Goal: Task Accomplishment & Management: Complete application form

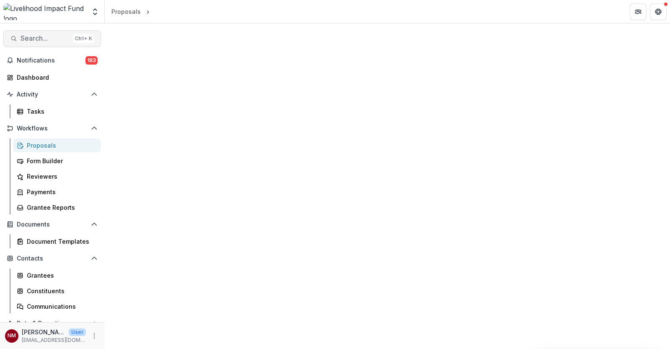
click at [54, 37] on span "Search..." at bounding box center [45, 38] width 49 height 8
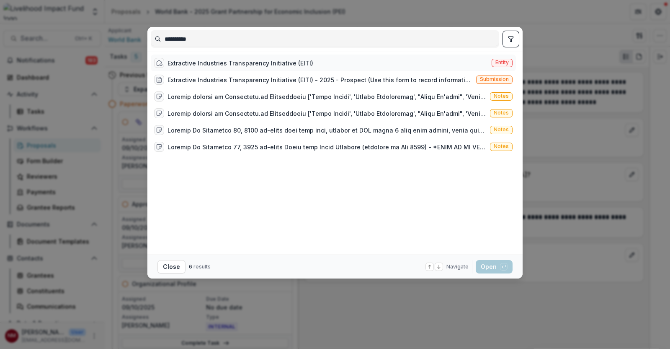
type input "**********"
click at [173, 60] on div "Extractive Industries Transparency Initiative (EITI)" at bounding box center [241, 63] width 146 height 9
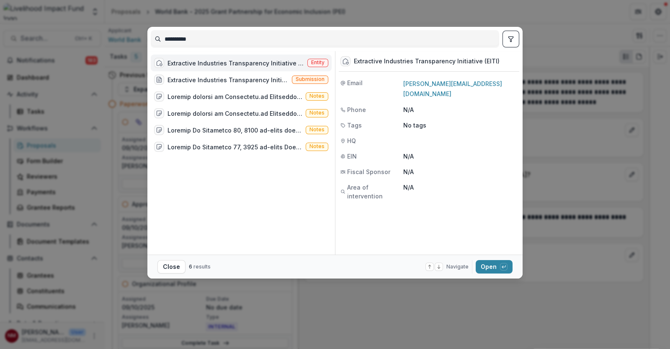
click at [320, 59] on span "Entity" at bounding box center [318, 63] width 21 height 8
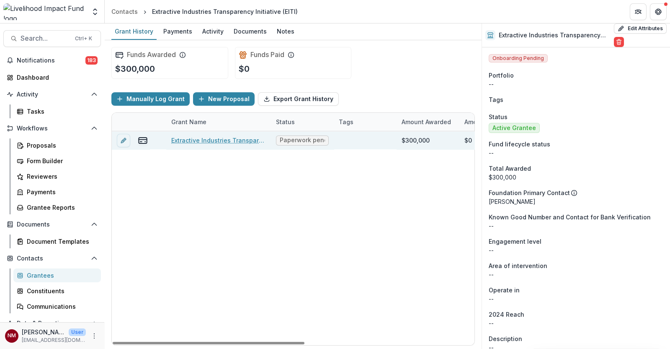
click at [205, 142] on link "Extractive Industries Transparency Initiative (EITI) - 2025 - Prospect" at bounding box center [218, 140] width 95 height 9
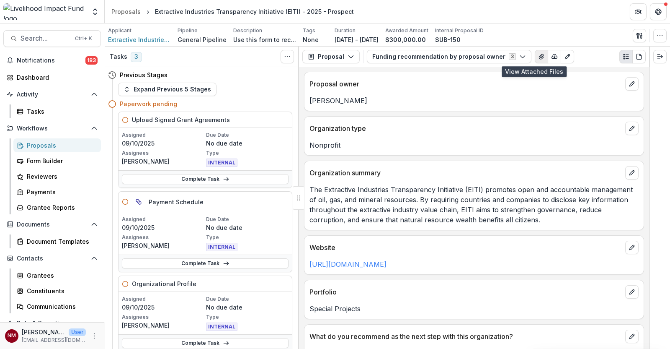
click at [538, 55] on icon "View Attached Files" at bounding box center [541, 56] width 7 height 7
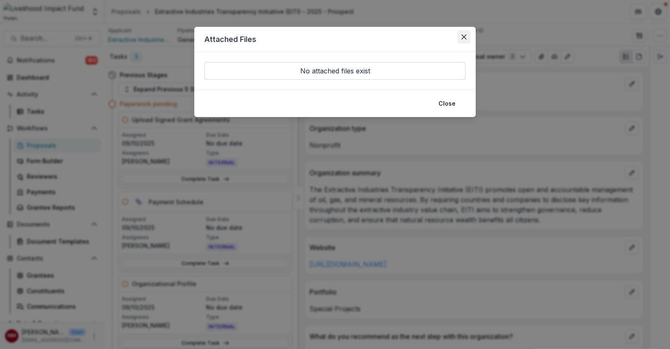
click at [468, 41] on button "Close" at bounding box center [464, 36] width 13 height 13
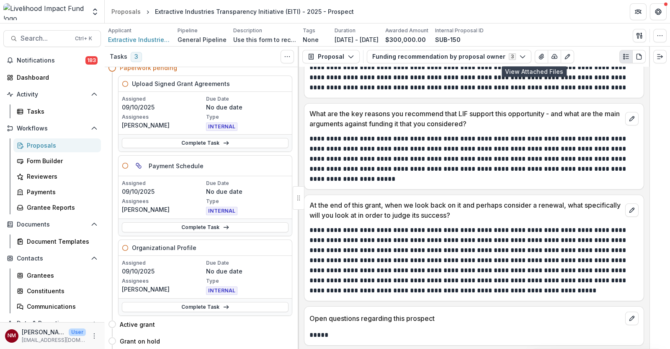
scroll to position [52, 0]
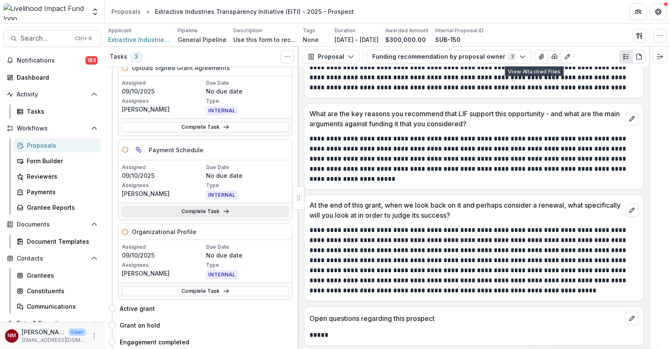
click at [218, 212] on link "Complete Task" at bounding box center [205, 211] width 167 height 10
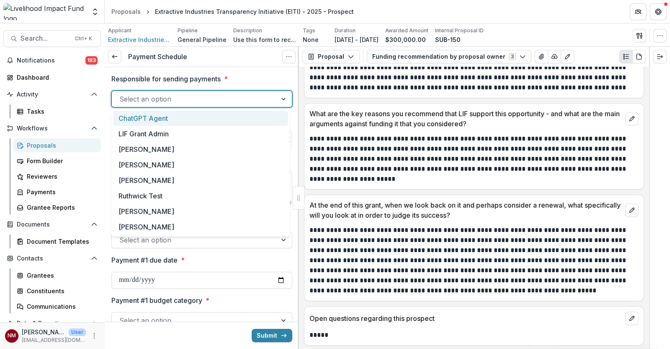
click at [226, 100] on div at bounding box center [194, 99] width 150 height 12
type input "**"
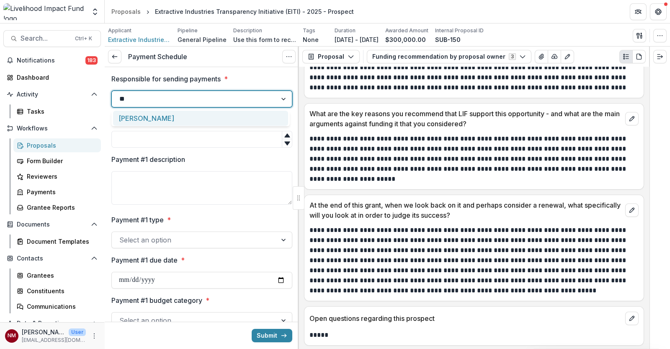
click at [208, 116] on div "[PERSON_NAME]" at bounding box center [200, 119] width 175 height 16
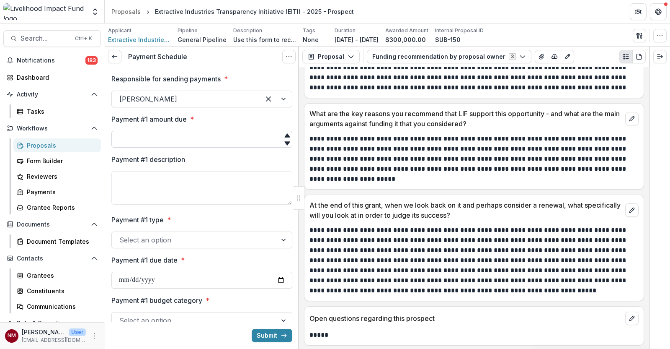
click at [203, 138] on input "Payment #1 amount due *" at bounding box center [201, 139] width 181 height 17
type input "******"
click at [189, 182] on textarea "Payment #1 description" at bounding box center [201, 188] width 181 height 34
click at [159, 237] on div at bounding box center [194, 240] width 150 height 12
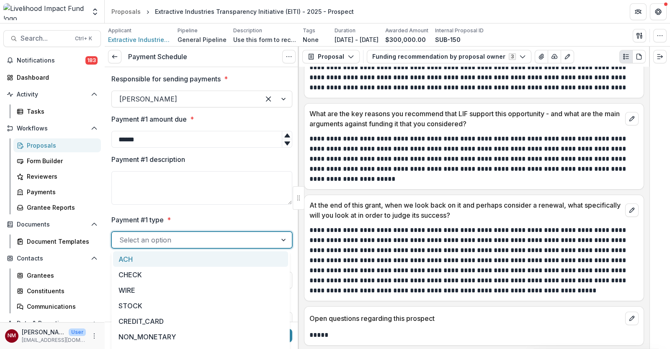
click at [150, 258] on div "ACH" at bounding box center [200, 259] width 175 height 16
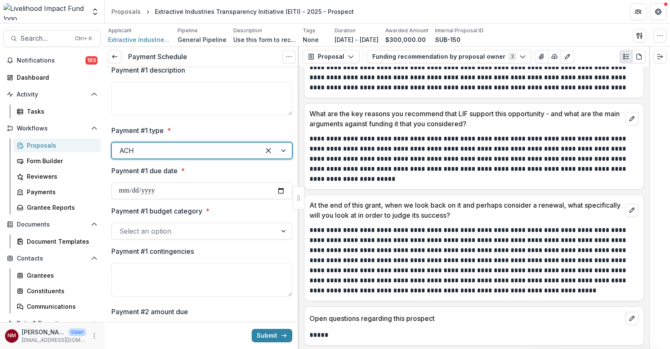
scroll to position [104, 0]
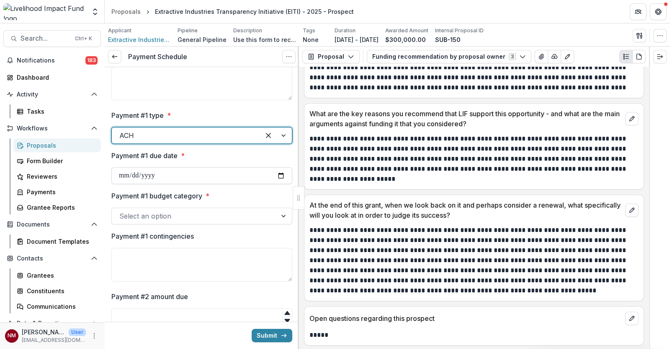
click at [181, 175] on input "Payment #1 due date *" at bounding box center [201, 175] width 181 height 17
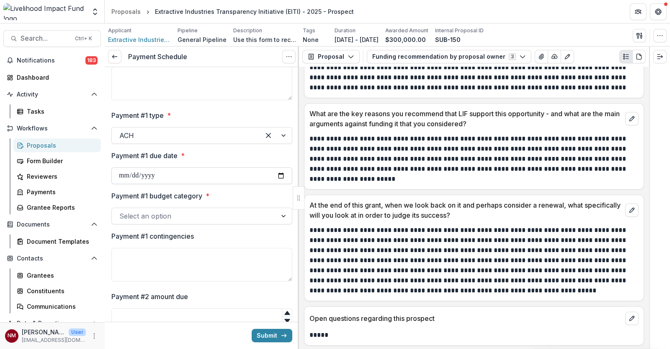
click at [276, 177] on input "Payment #1 due date *" at bounding box center [201, 175] width 181 height 17
type input "**********"
click at [197, 217] on div at bounding box center [194, 216] width 150 height 12
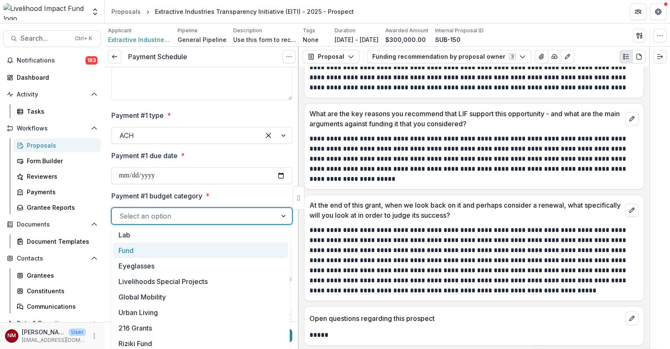
click at [157, 248] on div "Fund" at bounding box center [200, 250] width 175 height 16
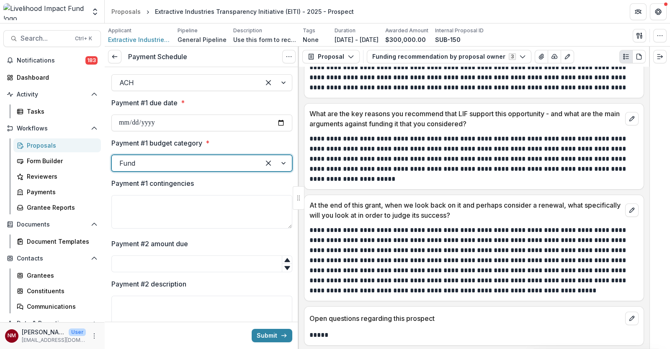
scroll to position [209, 0]
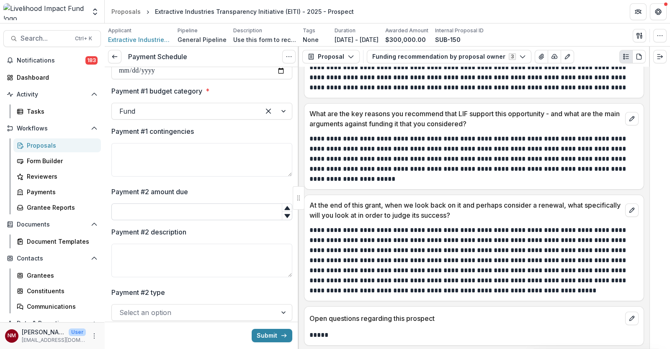
click at [157, 216] on input "Payment #2 amount due" at bounding box center [201, 211] width 181 height 17
type input "******"
click at [144, 255] on textarea "Payment #2 description" at bounding box center [201, 260] width 181 height 34
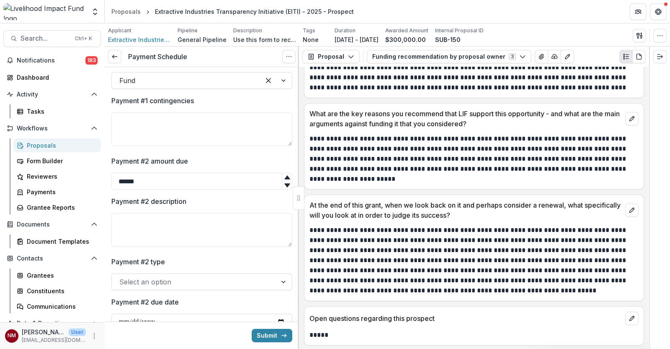
scroll to position [262, 0]
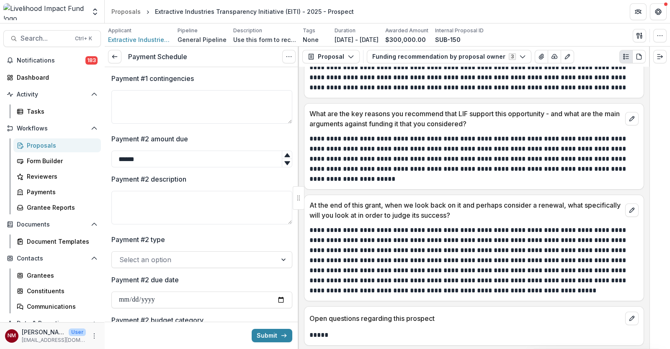
click at [162, 257] on div at bounding box center [194, 259] width 150 height 12
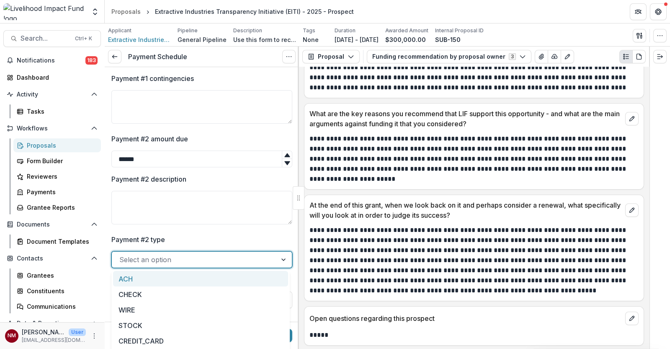
click at [132, 282] on div "ACH" at bounding box center [200, 279] width 175 height 16
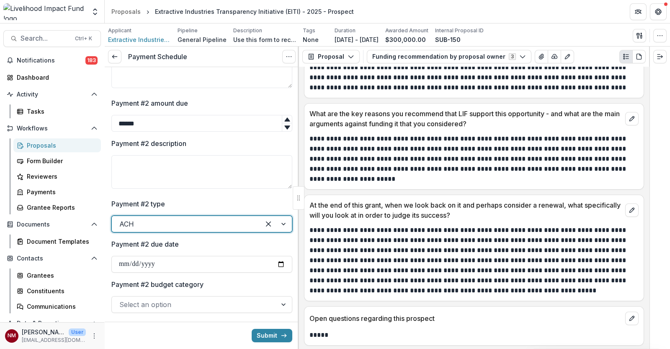
scroll to position [314, 0]
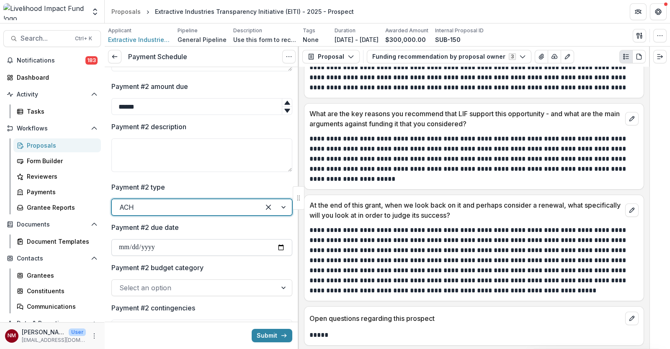
click at [280, 249] on input "Payment #2 due date" at bounding box center [201, 247] width 181 height 17
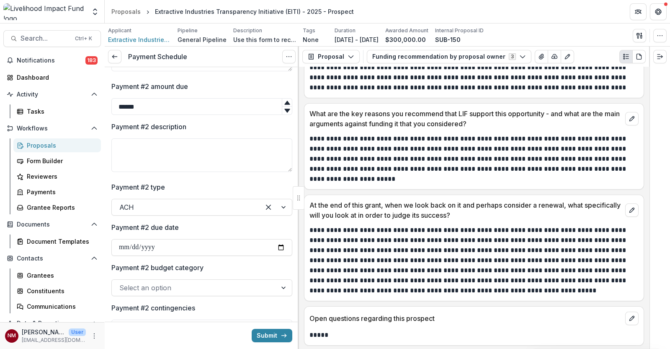
type input "**********"
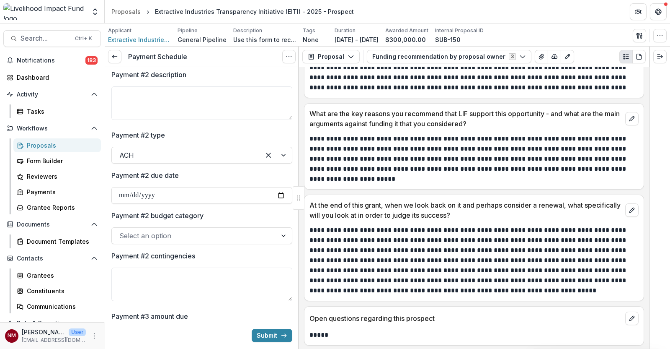
click at [232, 235] on div at bounding box center [194, 236] width 150 height 12
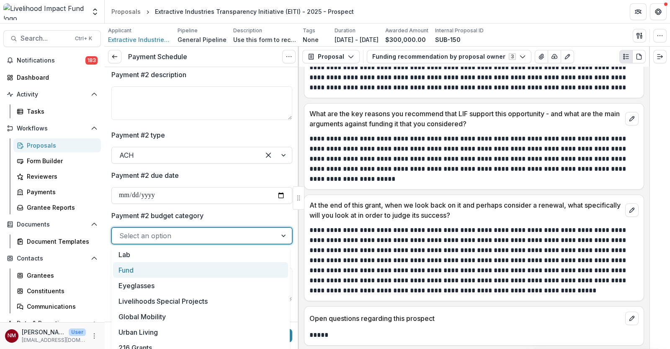
click at [218, 263] on div "Fund" at bounding box center [200, 270] width 175 height 16
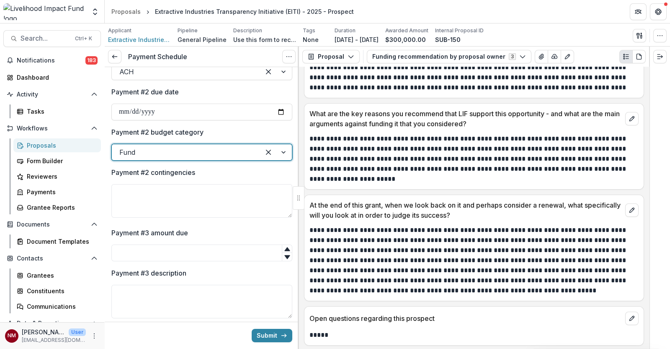
scroll to position [471, 0]
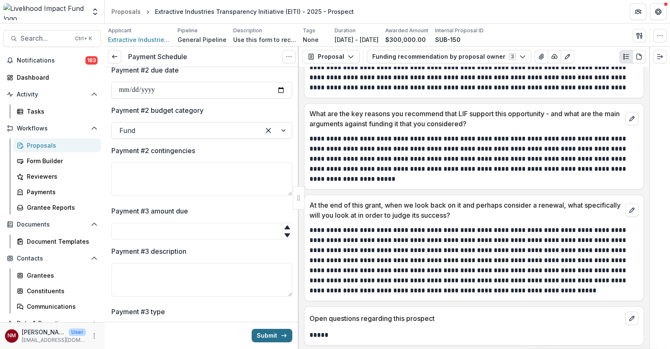
click at [273, 331] on button "Submit" at bounding box center [272, 334] width 41 height 13
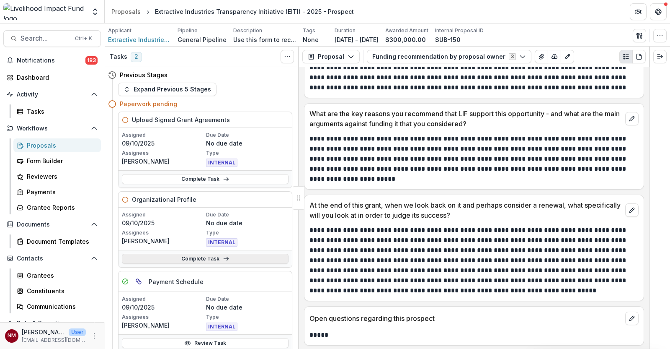
click at [200, 259] on link "Complete Task" at bounding box center [205, 258] width 167 height 10
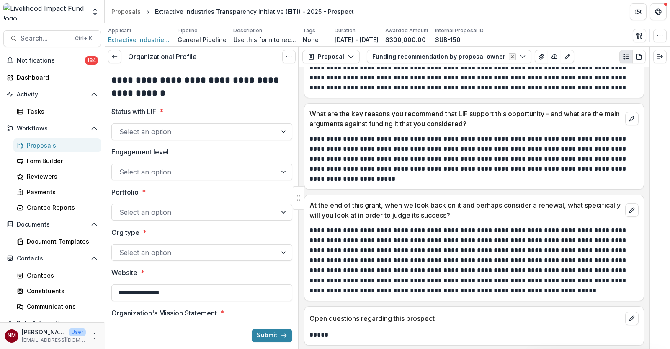
click at [191, 133] on div at bounding box center [194, 132] width 150 height 12
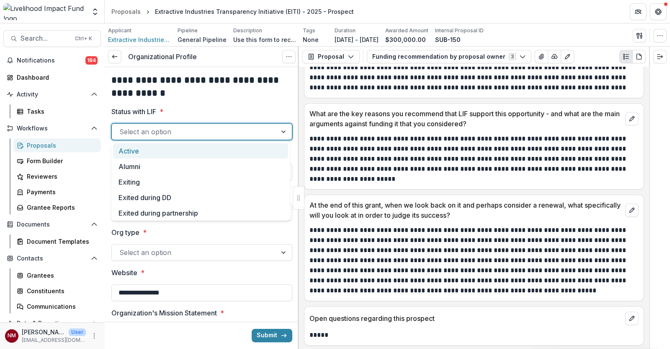
click at [141, 156] on div "Active" at bounding box center [200, 151] width 175 height 16
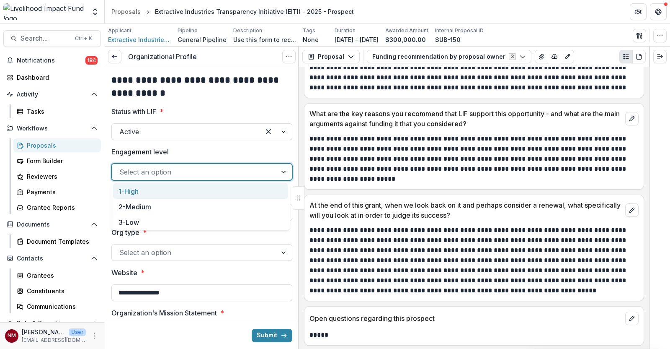
click at [142, 169] on div at bounding box center [194, 172] width 150 height 12
click at [131, 224] on div "3-Low" at bounding box center [200, 222] width 175 height 16
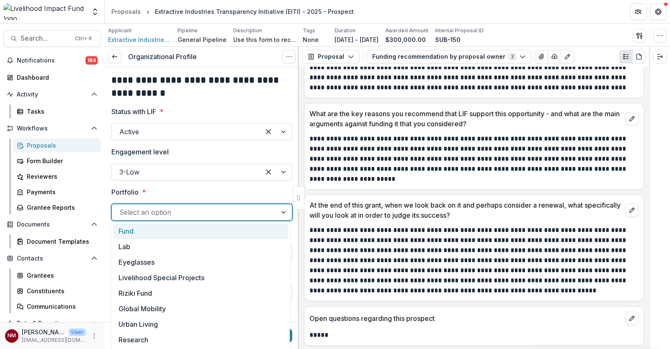
click at [139, 213] on div at bounding box center [194, 212] width 150 height 12
click at [131, 235] on div "Fund" at bounding box center [200, 231] width 175 height 16
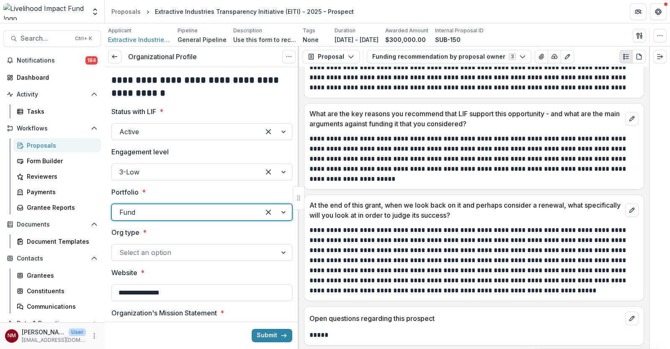
click at [138, 250] on div at bounding box center [194, 252] width 150 height 12
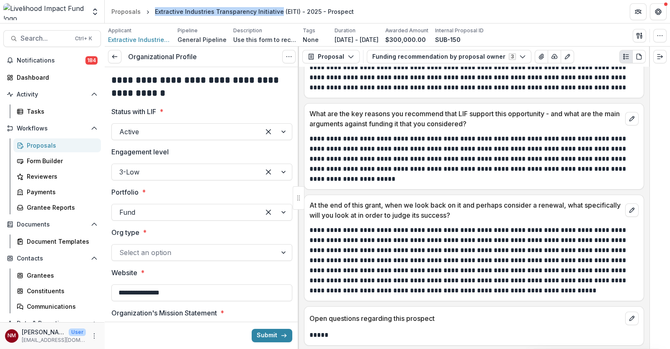
drag, startPoint x: 276, startPoint y: 12, endPoint x: 153, endPoint y: 11, distance: 123.2
click at [155, 11] on div "Extractive Industries Transparency Initiative (EITI) - 2025 - Prospect" at bounding box center [254, 11] width 199 height 9
copy div "Extractive Industries Transparency Initiative"
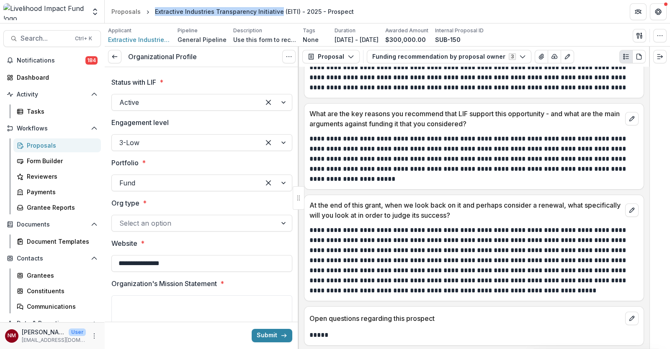
scroll to position [52, 0]
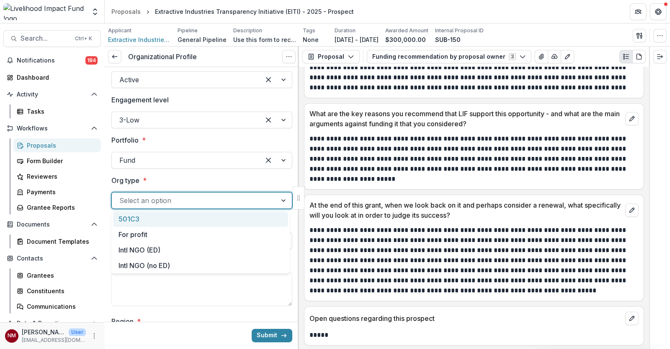
click at [170, 201] on div at bounding box center [194, 200] width 150 height 12
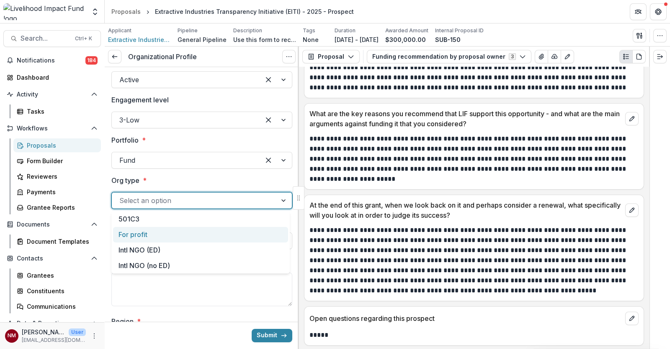
click at [136, 234] on div "For profit" at bounding box center [200, 235] width 175 height 16
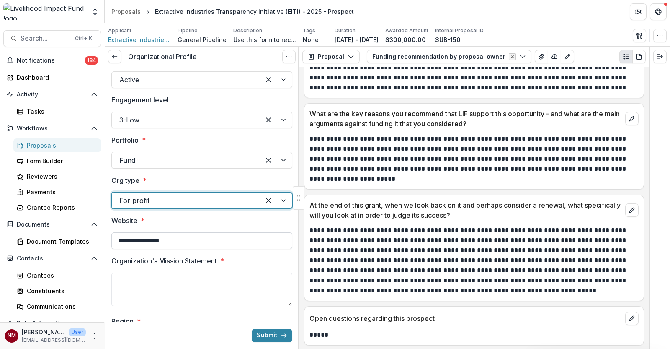
scroll to position [104, 0]
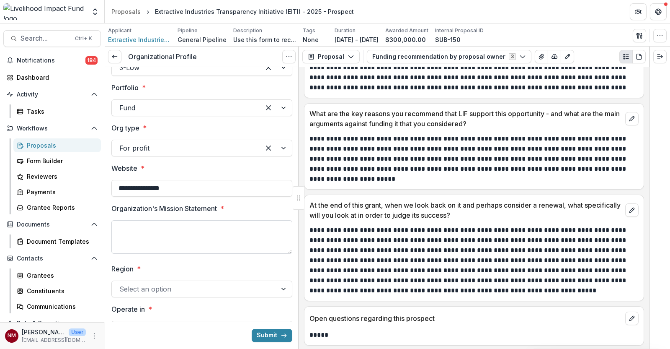
paste textarea "**********"
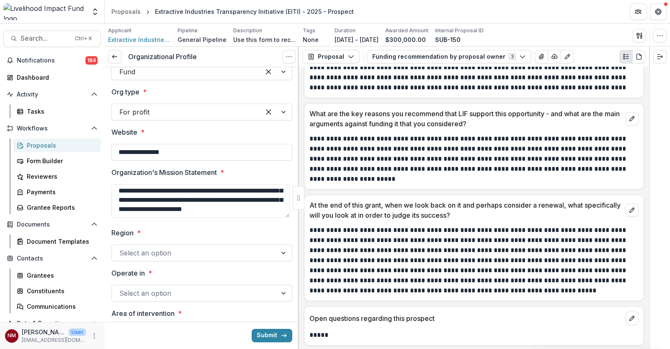
scroll to position [157, 0]
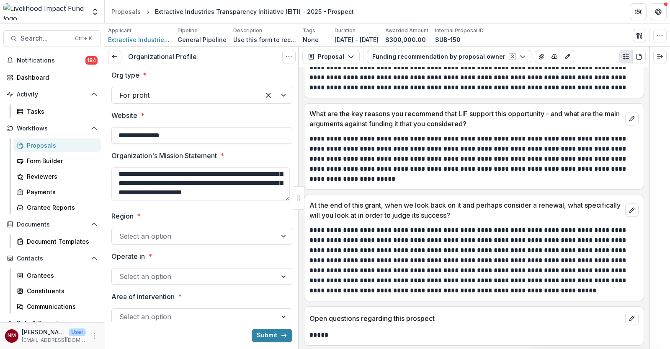
type textarea "**********"
click at [161, 235] on div at bounding box center [194, 236] width 150 height 12
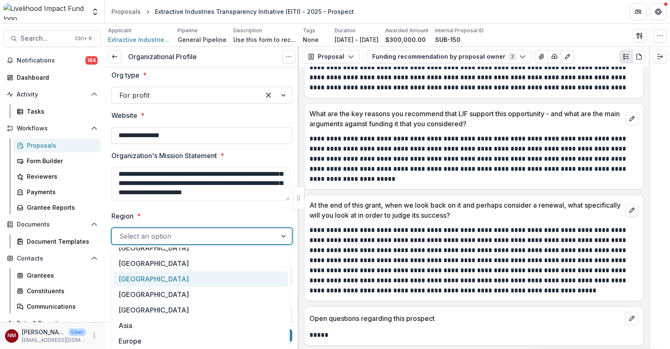
scroll to position [14, 0]
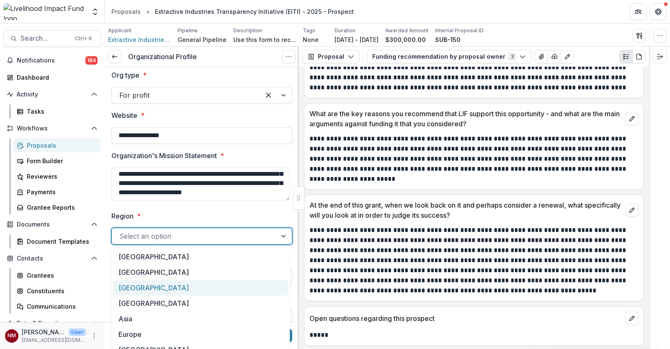
click at [159, 285] on div "[GEOGRAPHIC_DATA]" at bounding box center [200, 288] width 175 height 16
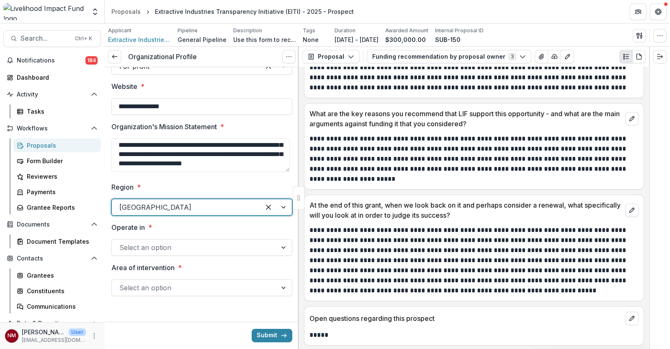
scroll to position [186, 0]
click at [191, 246] on div at bounding box center [194, 247] width 150 height 12
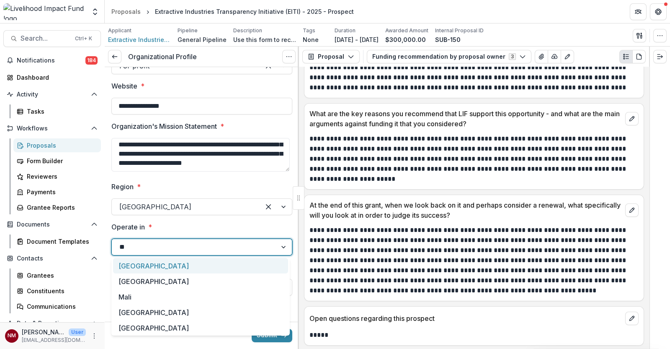
type input "**"
type input "*"
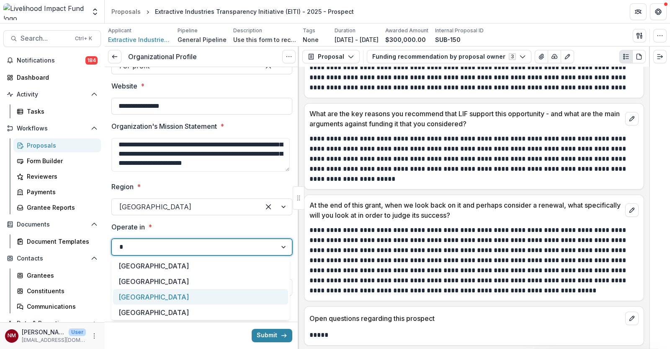
click at [138, 292] on div "[GEOGRAPHIC_DATA]" at bounding box center [200, 297] width 175 height 16
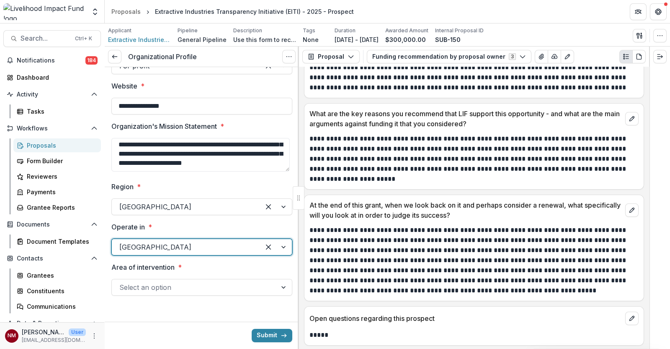
click at [184, 285] on div at bounding box center [194, 287] width 150 height 12
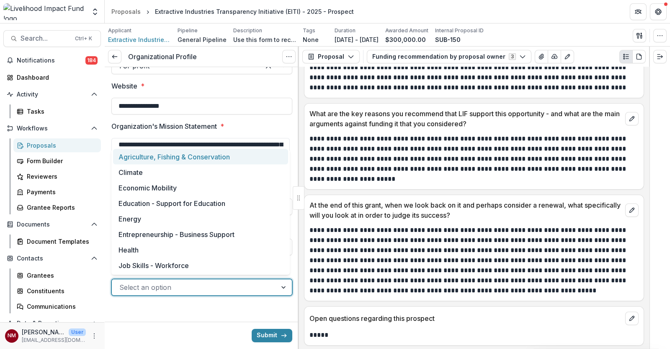
click at [161, 155] on div "Agriculture, Fishing & Conservation" at bounding box center [200, 157] width 175 height 16
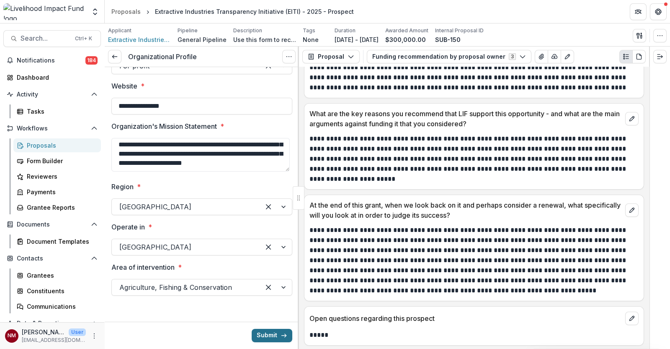
click at [274, 338] on button "Submit" at bounding box center [272, 334] width 41 height 13
